Goal: Check status: Check status

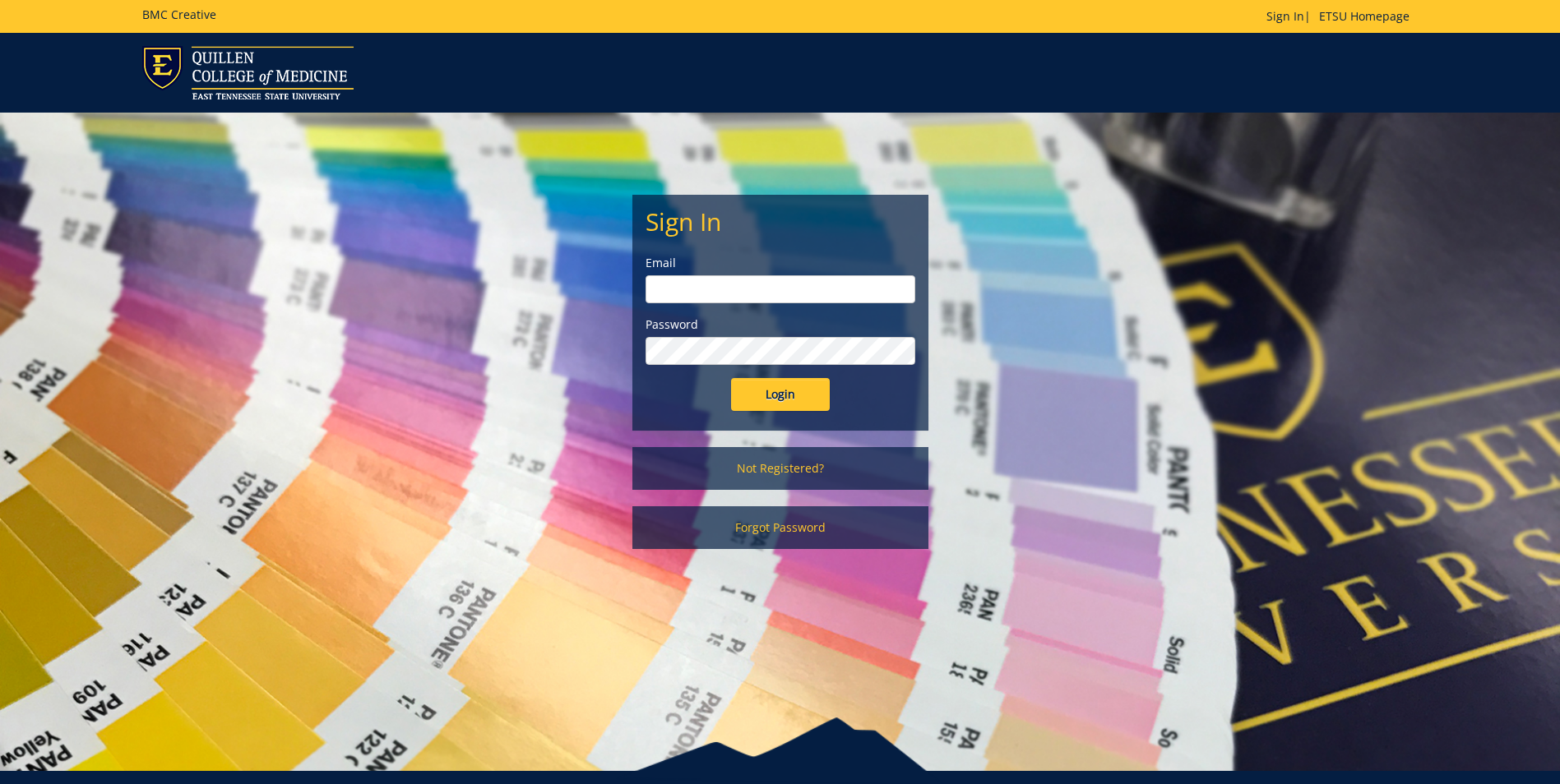
type input "clarklf@etsu.edu"
click at [798, 400] on input "Login" at bounding box center [780, 394] width 99 height 33
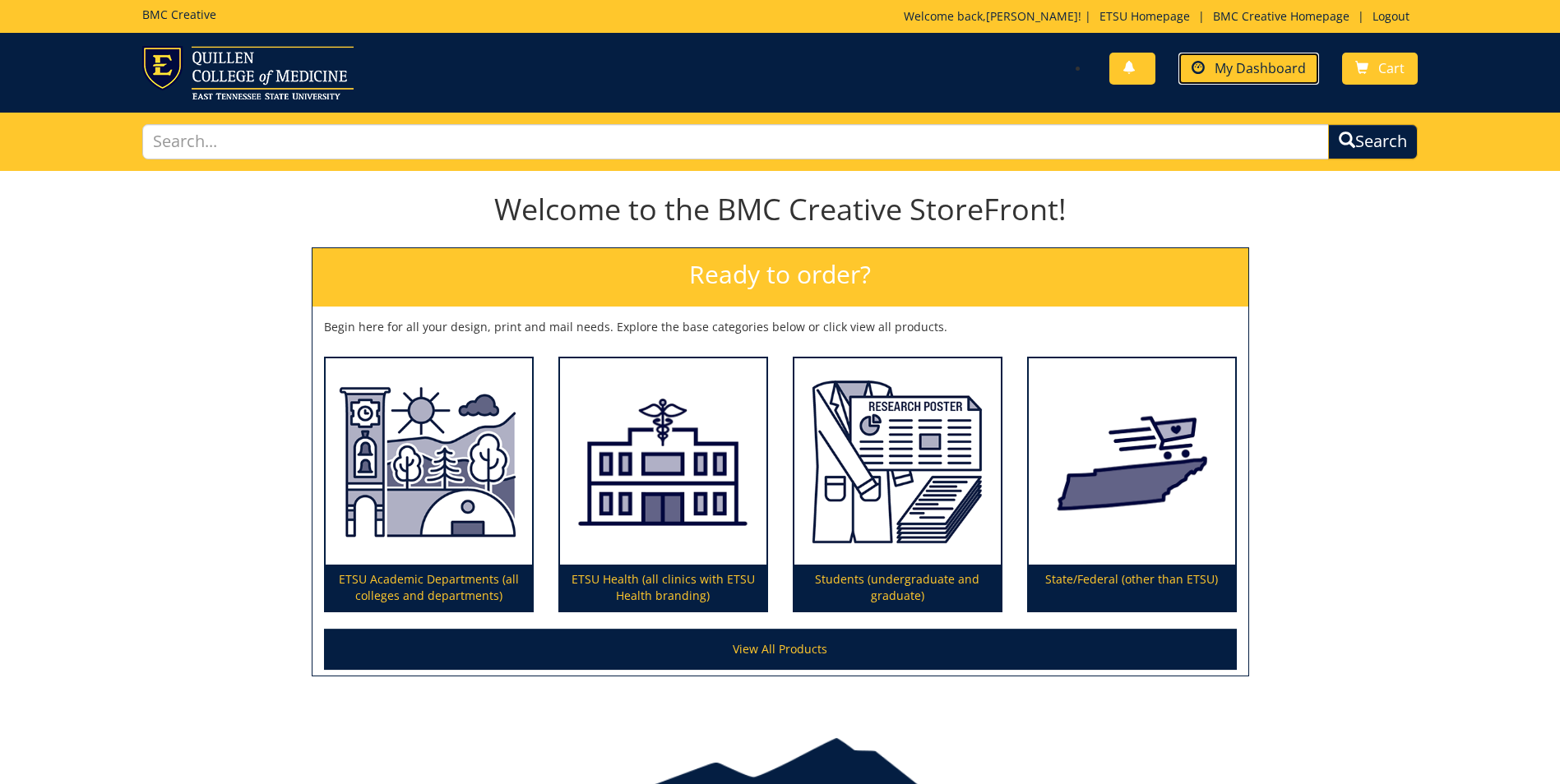
click at [1273, 66] on span "My Dashboard" at bounding box center [1261, 68] width 91 height 18
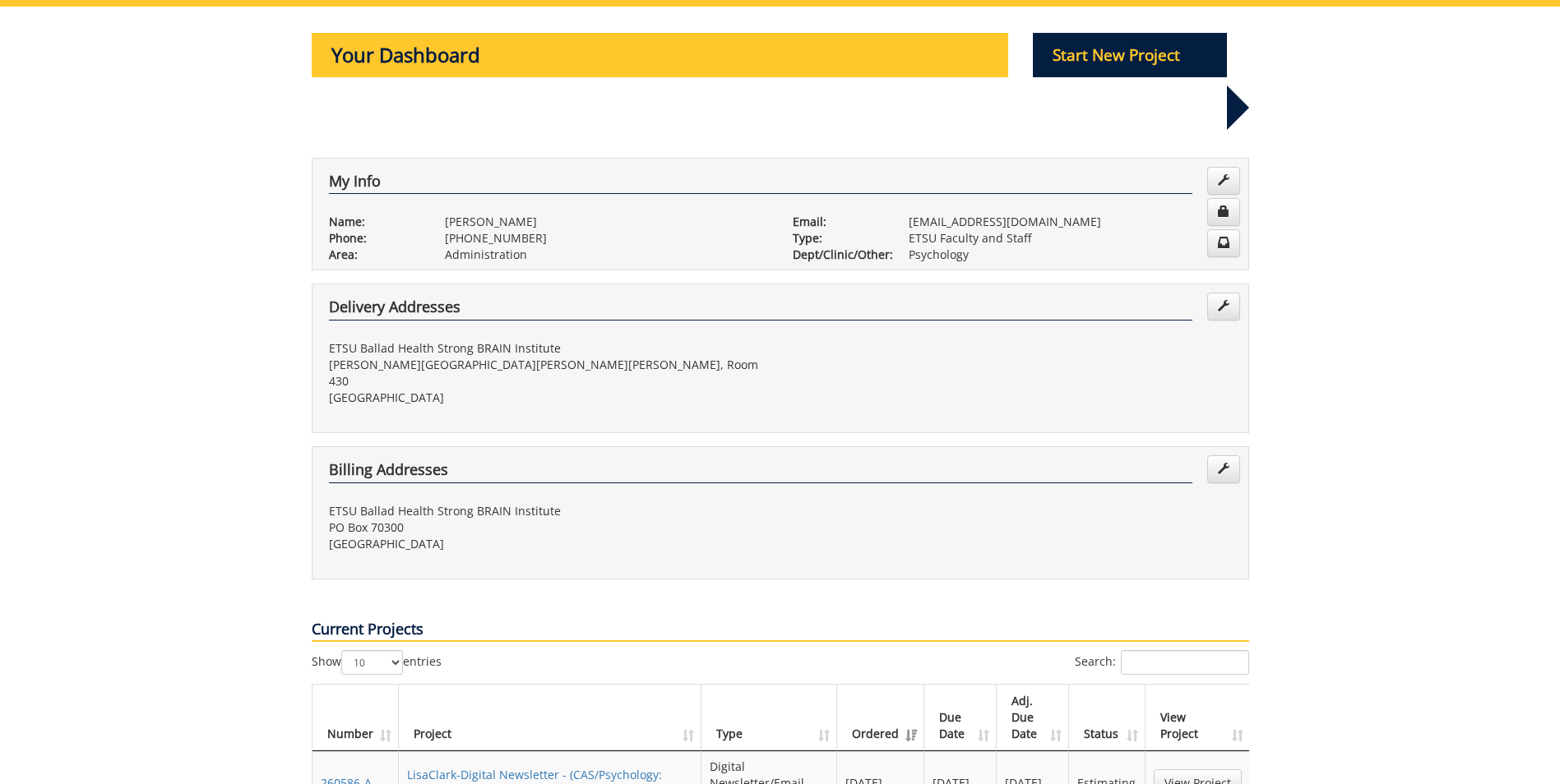
scroll to position [247, 0]
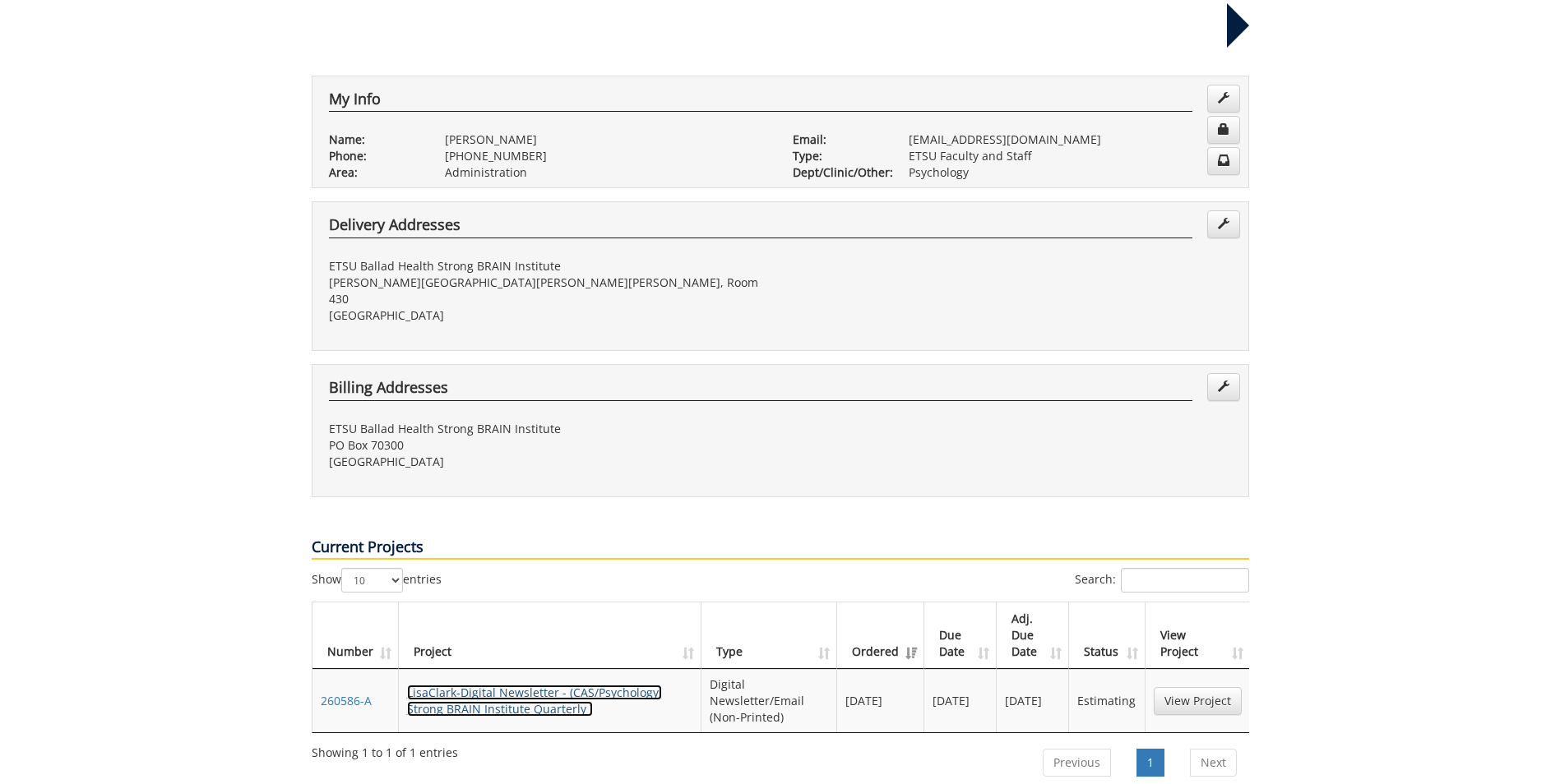
click at [541, 685] on link "LisaClark-Digital Newsletter - (CAS/Psychology: Strong BRAIN Institute Quarterl…" at bounding box center [534, 701] width 255 height 32
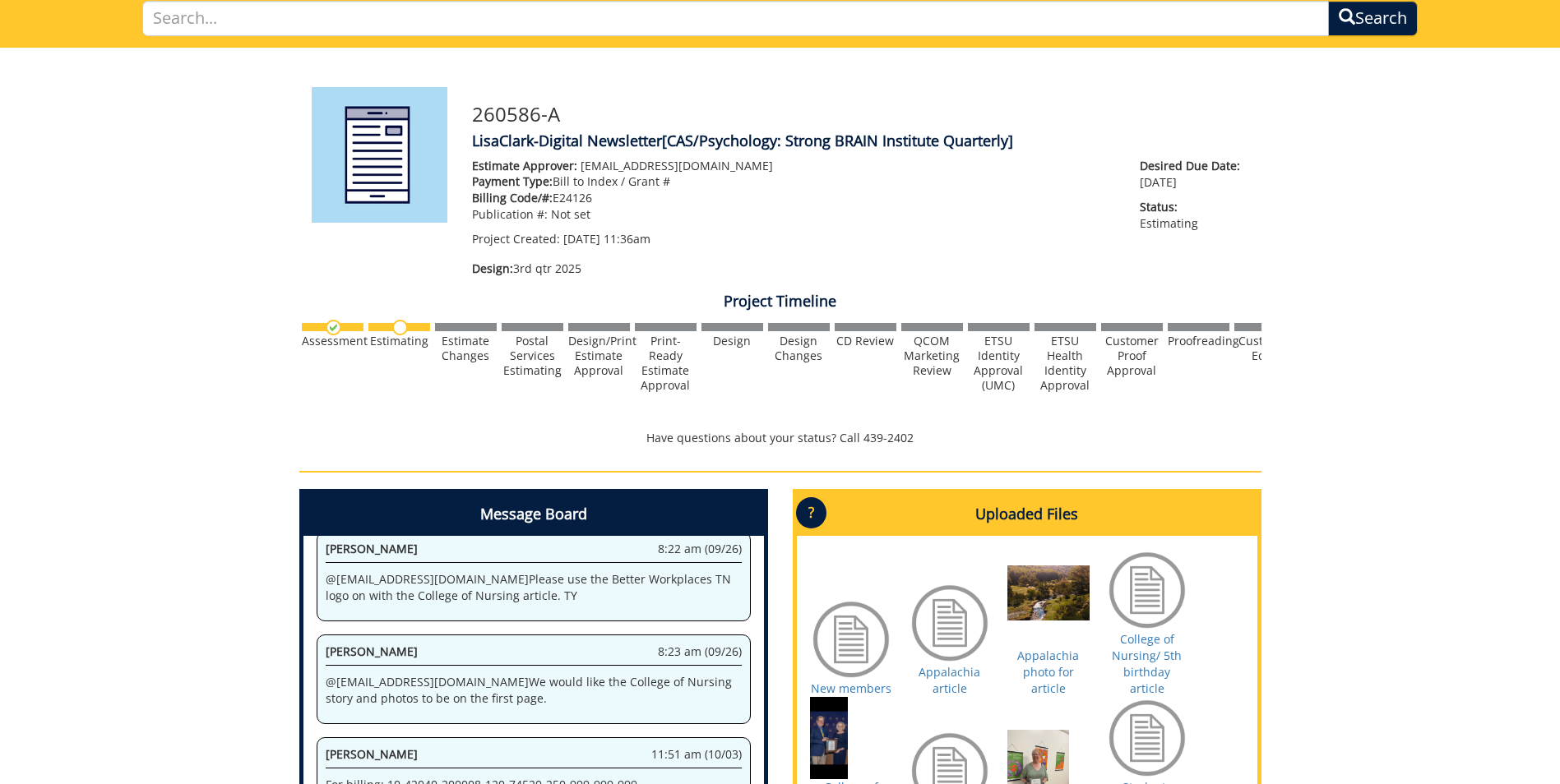
scroll to position [288, 0]
